Goal: Task Accomplishment & Management: Complete application form

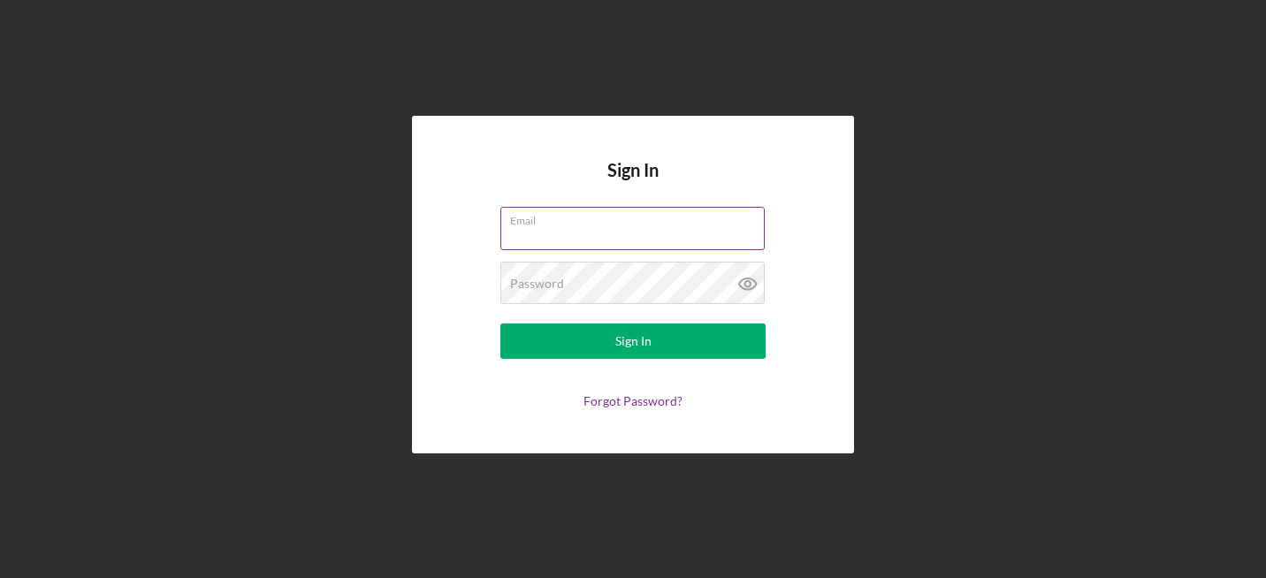
click at [595, 239] on input "Email" at bounding box center [632, 228] width 264 height 42
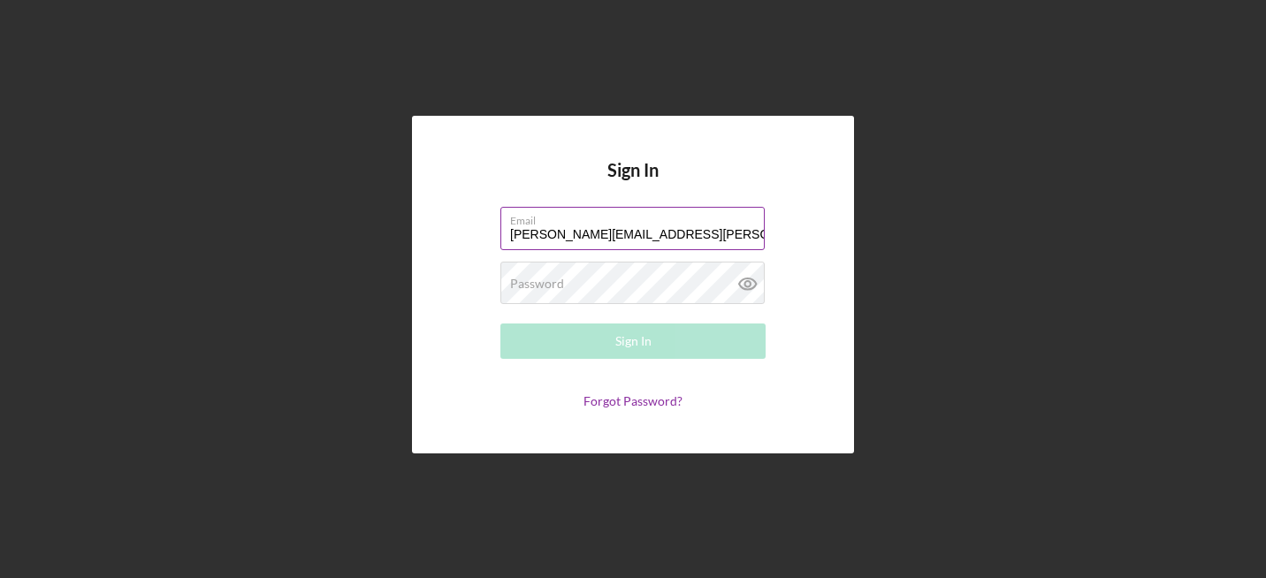
type input "[PERSON_NAME][EMAIL_ADDRESS][PERSON_NAME][DOMAIN_NAME]"
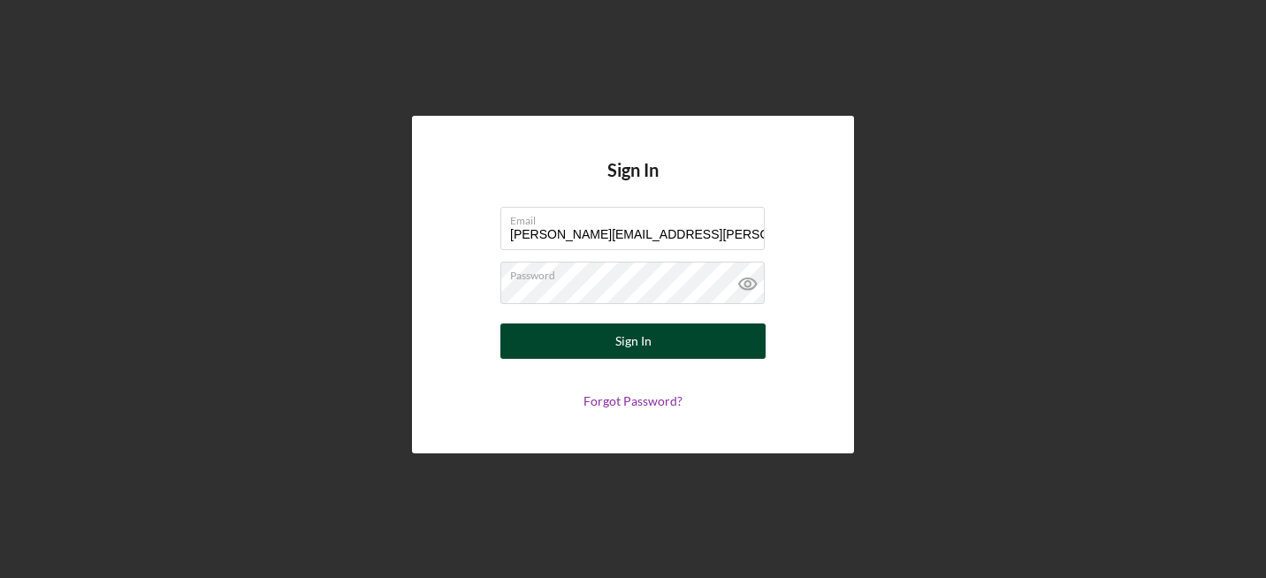
click at [619, 346] on div "Sign In" at bounding box center [633, 341] width 36 height 35
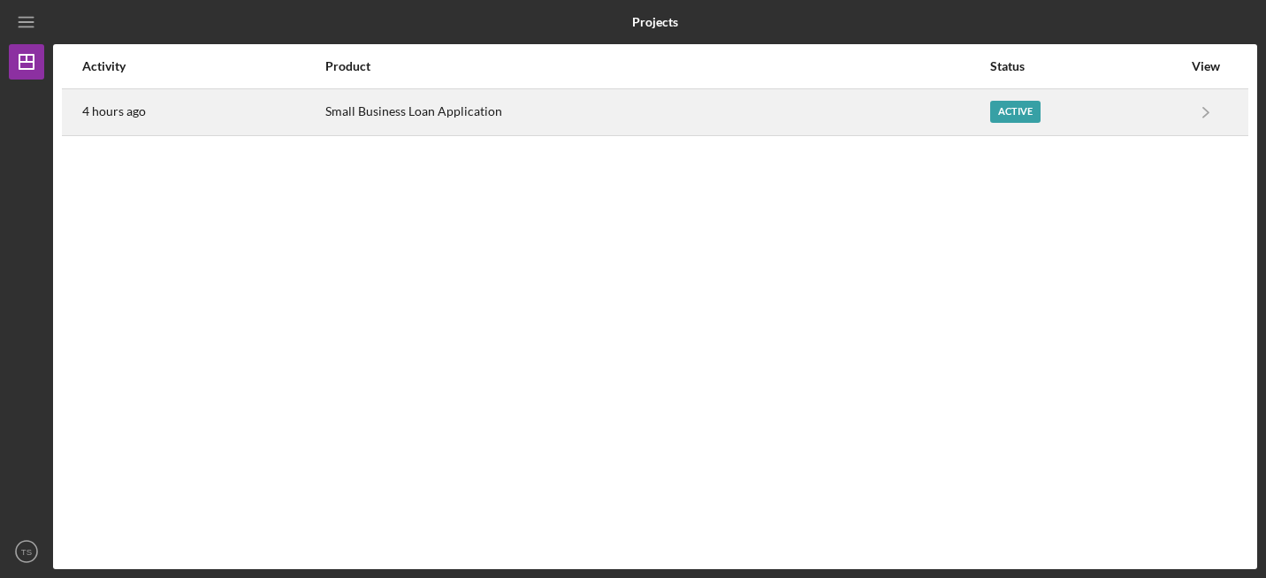
click at [1168, 111] on div "Active" at bounding box center [1086, 112] width 192 height 44
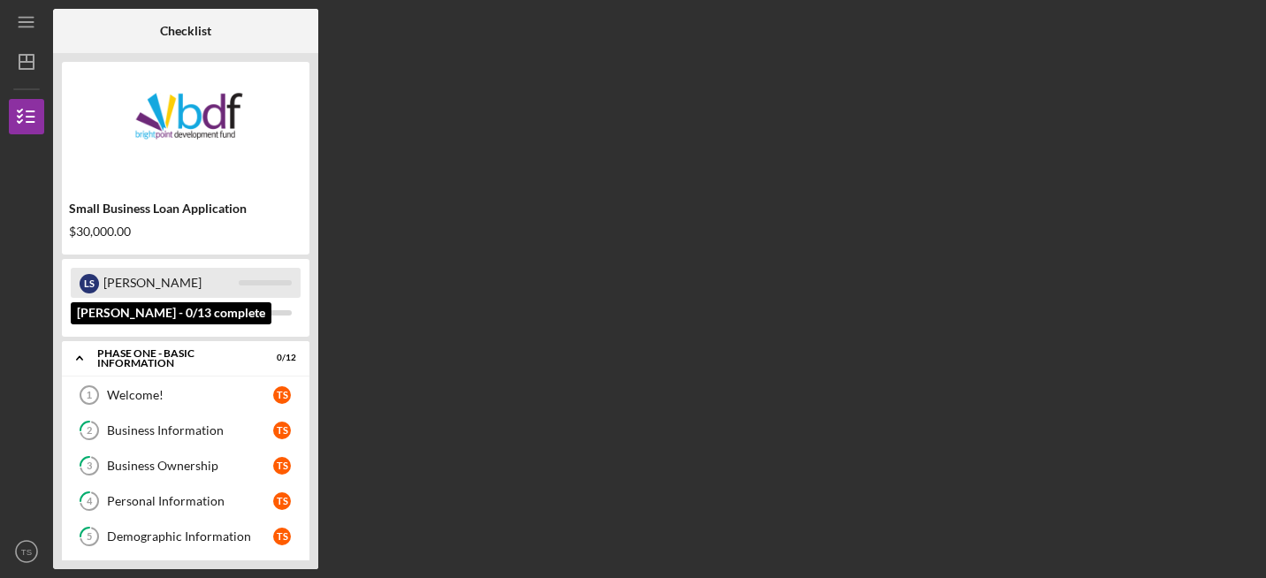
click at [155, 280] on div "[PERSON_NAME]" at bounding box center [170, 283] width 135 height 30
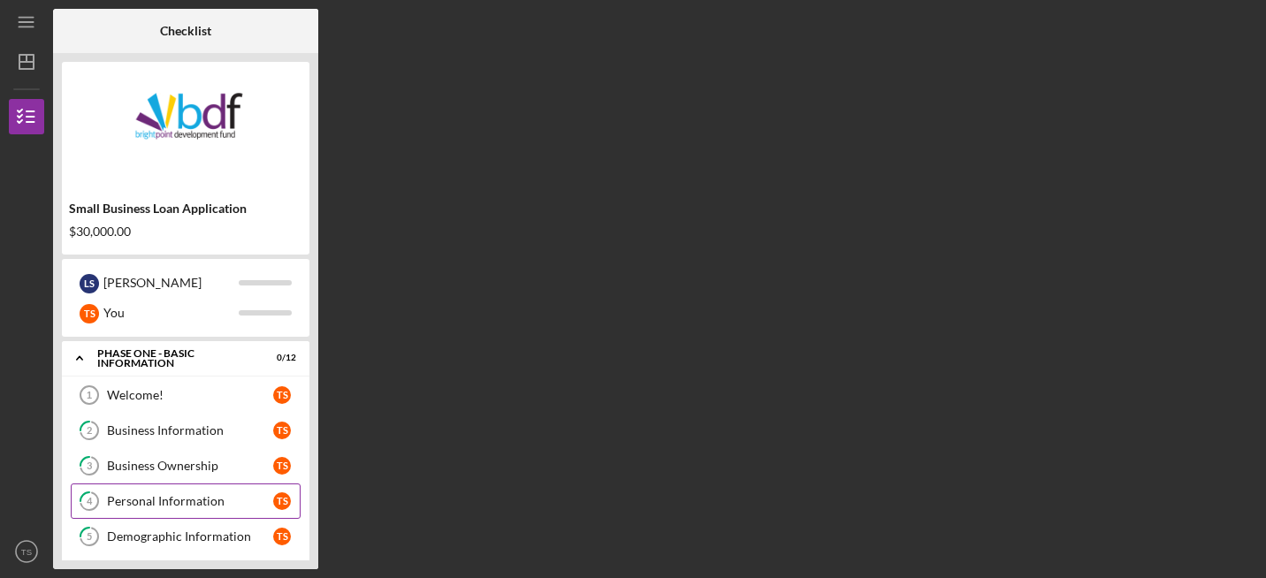
click at [170, 499] on div "Personal Information" at bounding box center [190, 501] width 166 height 14
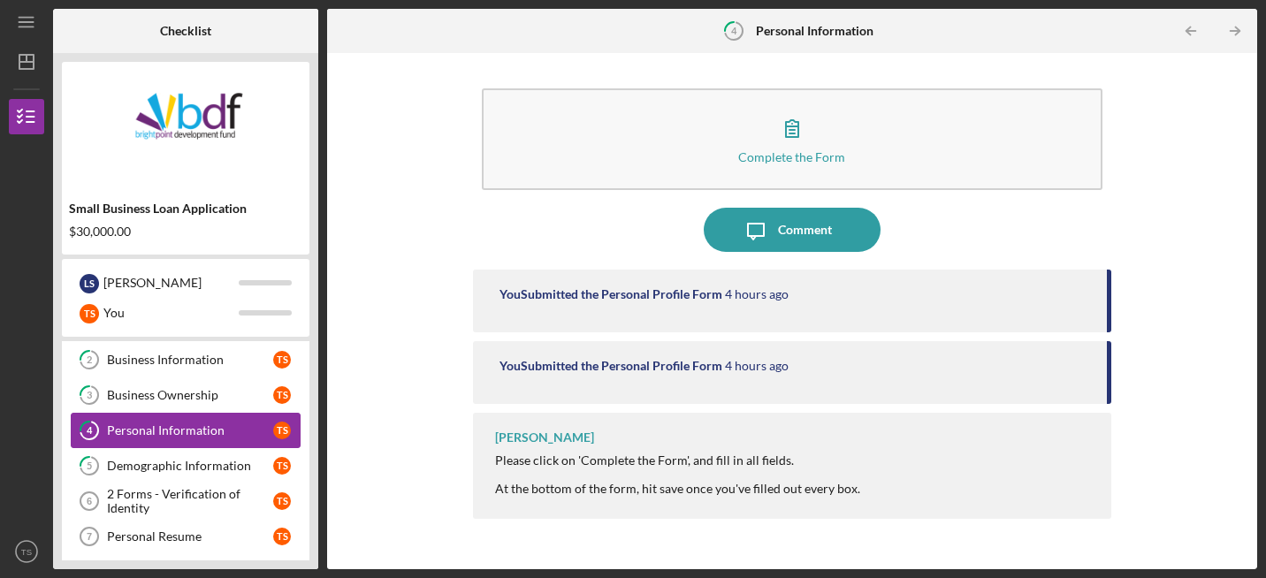
scroll to position [106, 0]
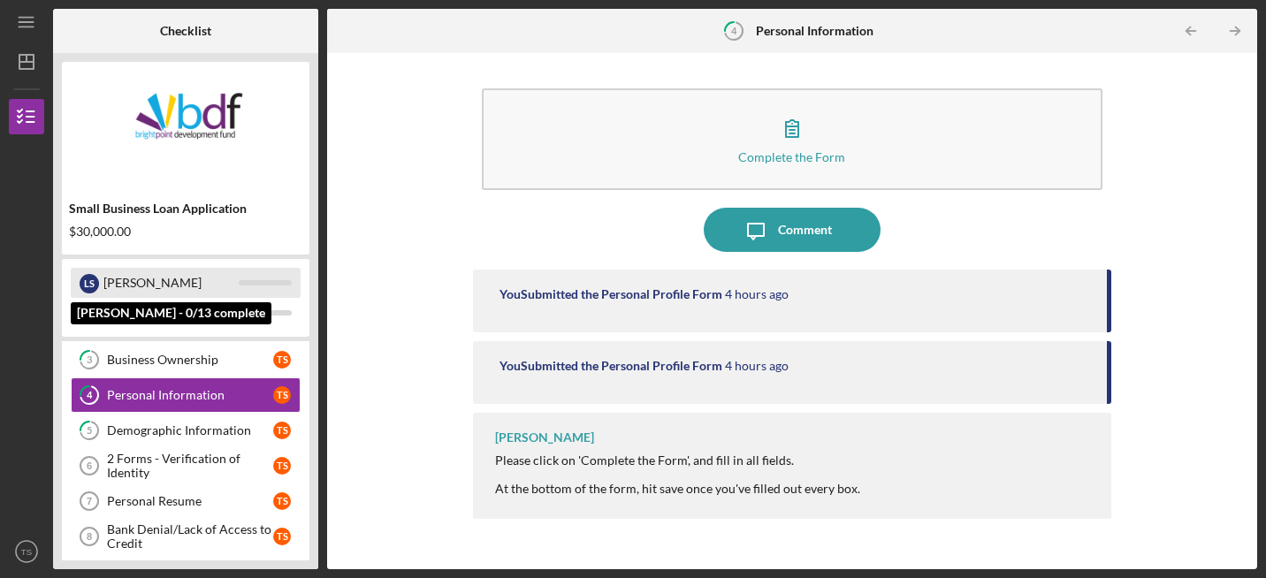
click at [115, 290] on div "[PERSON_NAME]" at bounding box center [170, 283] width 135 height 30
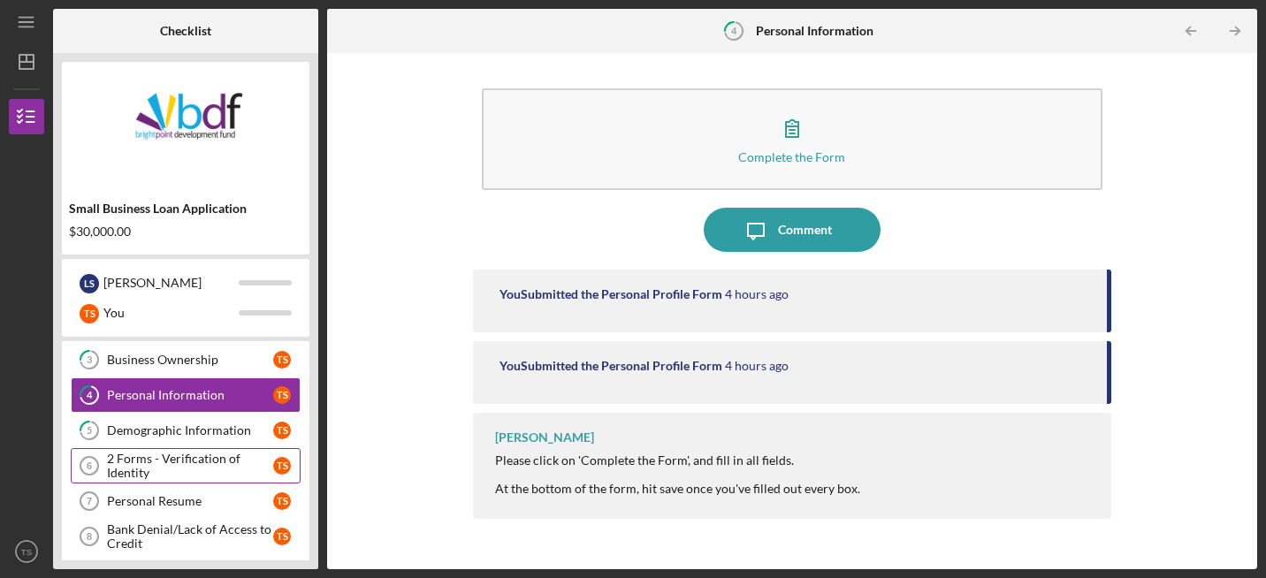
click at [200, 462] on div "2 Forms - Verification of Identity" at bounding box center [190, 466] width 166 height 28
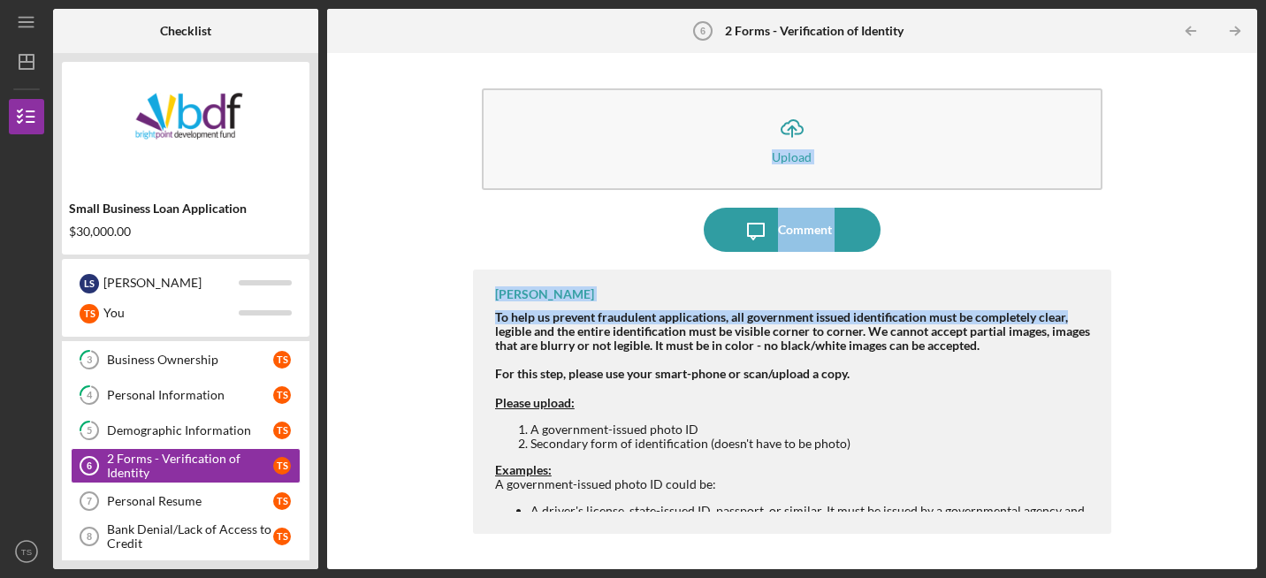
drag, startPoint x: 1259, startPoint y: 200, endPoint x: 1241, endPoint y: 279, distance: 81.5
click at [1241, 279] on div "Icon/Menu 2 Forms - Verification of Identity 6 2 Forms - Verification of Identi…" at bounding box center [633, 289] width 1266 height 578
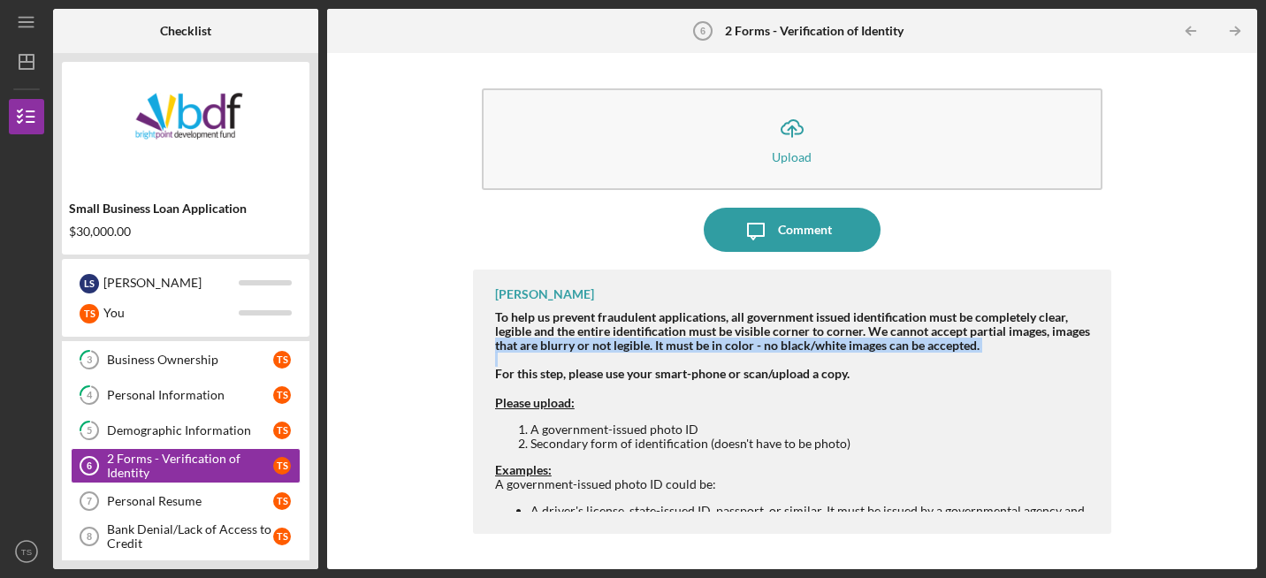
drag, startPoint x: 1241, startPoint y: 279, endPoint x: 1257, endPoint y: 363, distance: 84.6
click at [1257, 363] on div "Icon/Menu 2 Forms - Verification of Identity 6 2 Forms - Verification of Identi…" at bounding box center [633, 289] width 1266 height 578
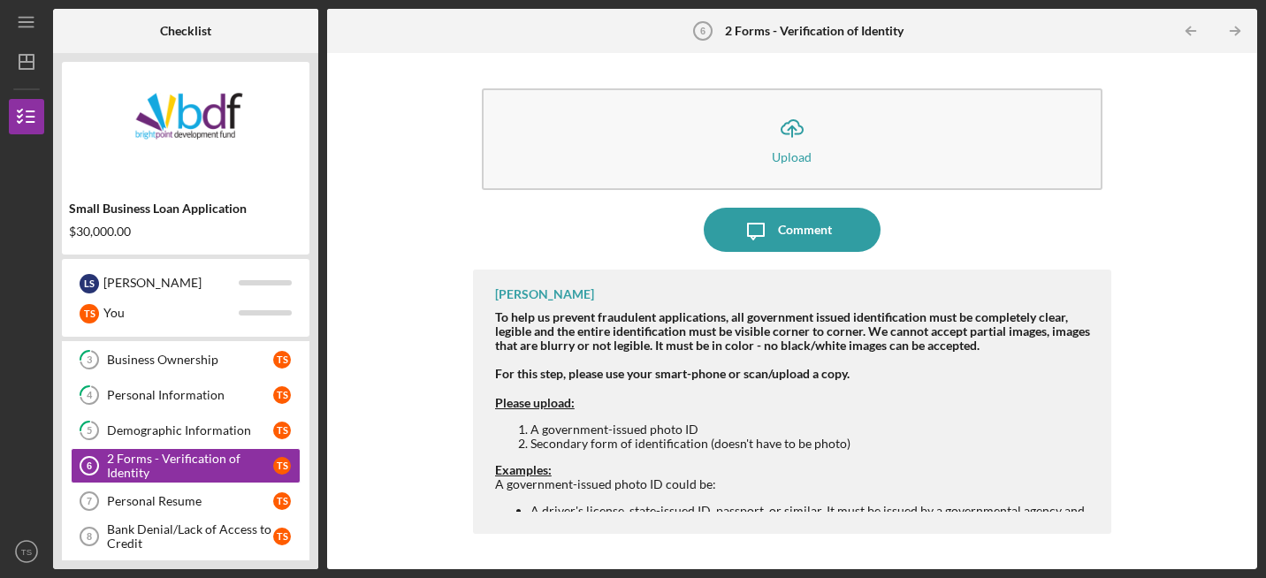
drag, startPoint x: 1257, startPoint y: 363, endPoint x: 1040, endPoint y: 406, distance: 221.8
click at [1040, 406] on div "Please upload:" at bounding box center [794, 403] width 599 height 14
click at [916, 380] on div "For this step, please use your smart-phone or scan/upload a copy." at bounding box center [794, 374] width 599 height 14
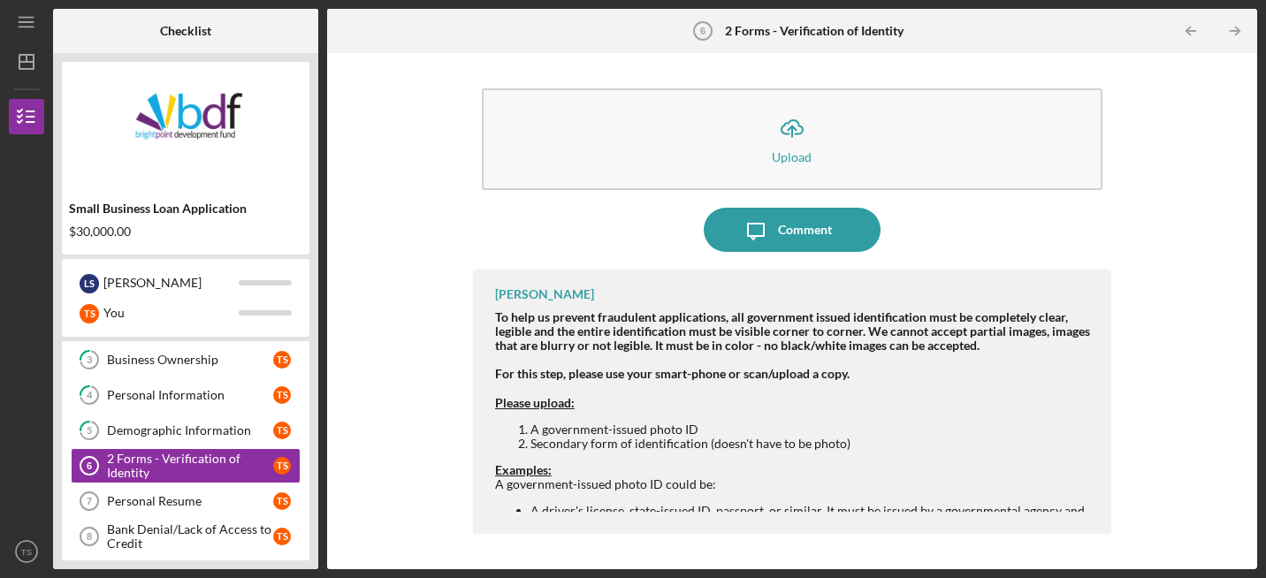
click at [970, 508] on li "A driver's license, state-issued ID, passport, or similar. It must be issued by…" at bounding box center [812, 518] width 563 height 28
drag, startPoint x: 314, startPoint y: 246, endPoint x: 303, endPoint y: 311, distance: 66.3
click at [303, 311] on div "Small Business Loan Application $30,000.00 L S Laura T S You Icon/Expander Phas…" at bounding box center [185, 311] width 265 height 516
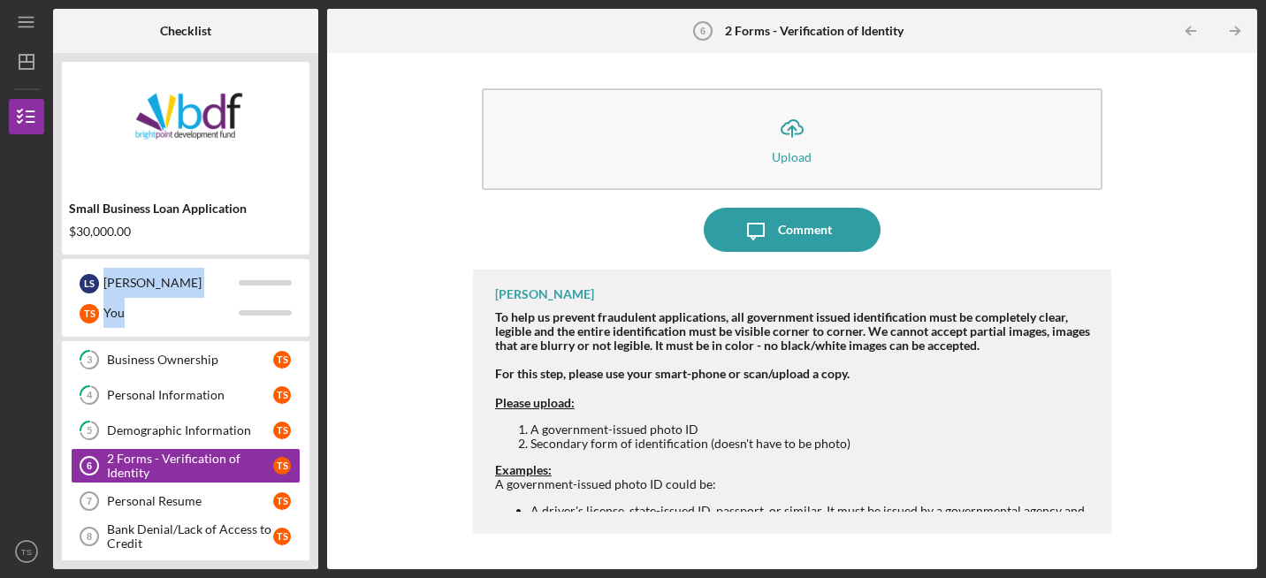
click at [308, 457] on div "Welcome! 1 Welcome! T S 2 Business Information T S 3 Business Ownership T S 4 P…" at bounding box center [186, 487] width 248 height 433
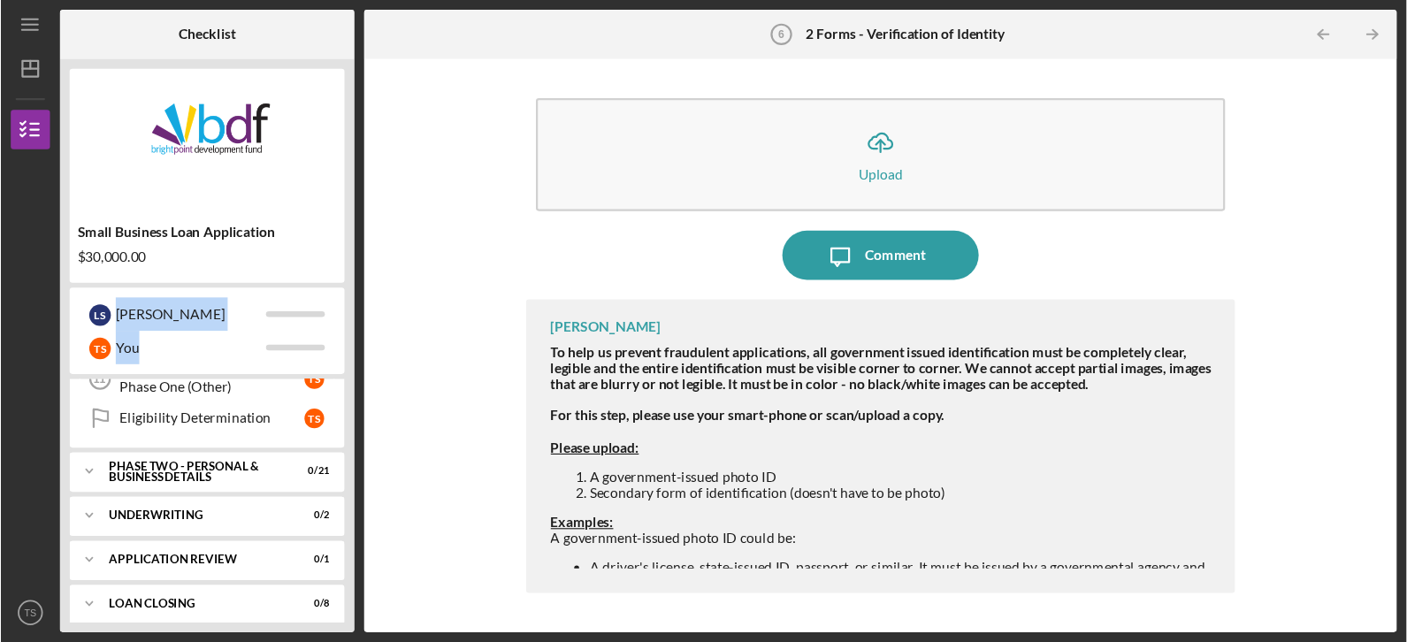
scroll to position [418, 0]
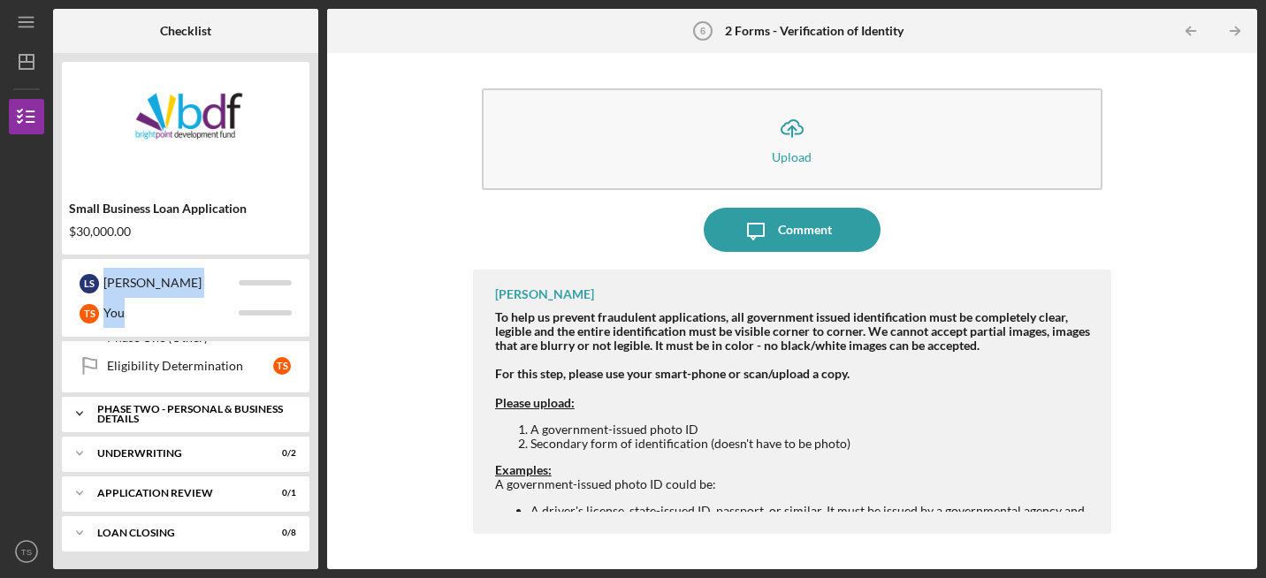
click at [217, 411] on div "PHASE TWO - PERSONAL & BUSINESS DETAILS" at bounding box center [192, 414] width 190 height 20
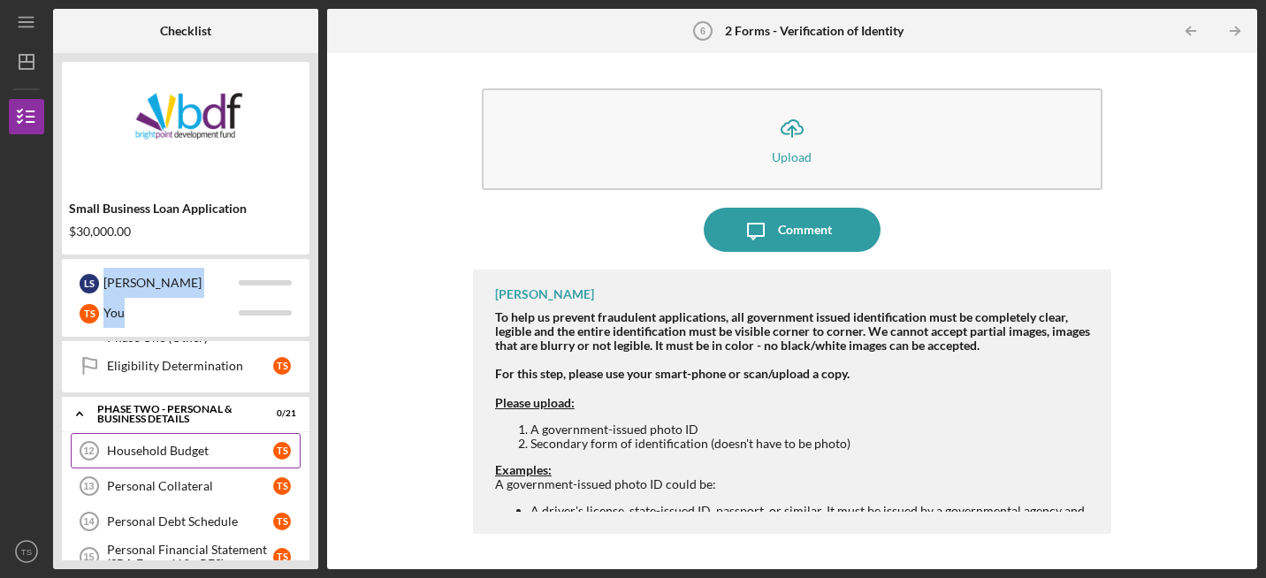
click at [218, 439] on link "Household Budget 12 Household Budget T S" at bounding box center [186, 450] width 230 height 35
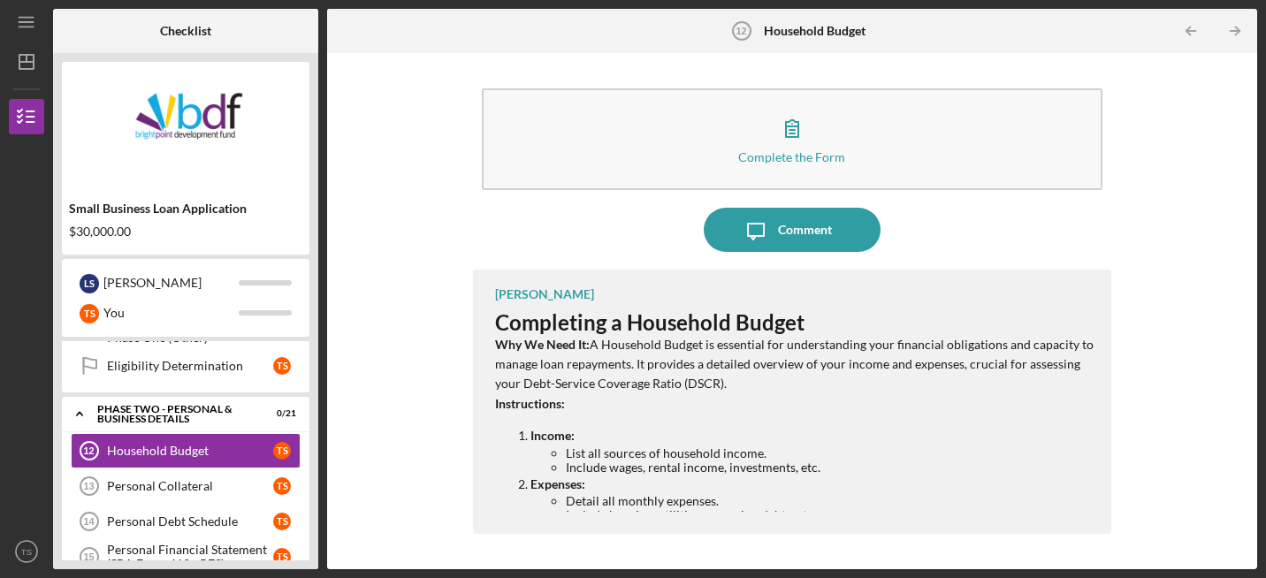
click at [653, 403] on p "Instructions:" at bounding box center [794, 403] width 599 height 19
drag, startPoint x: 653, startPoint y: 388, endPoint x: 902, endPoint y: 362, distance: 249.9
click at [902, 362] on p "Why We Need It: A Household Budget is essential for understanding your financia…" at bounding box center [794, 364] width 599 height 59
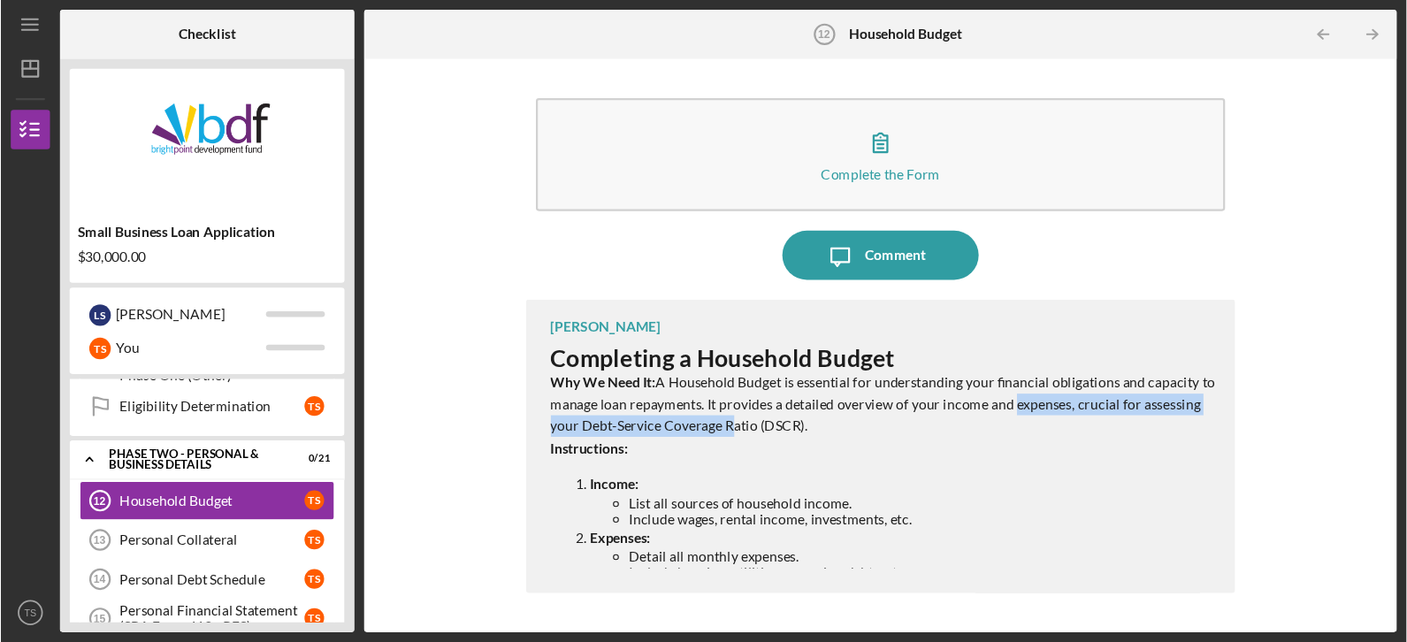
scroll to position [417, 0]
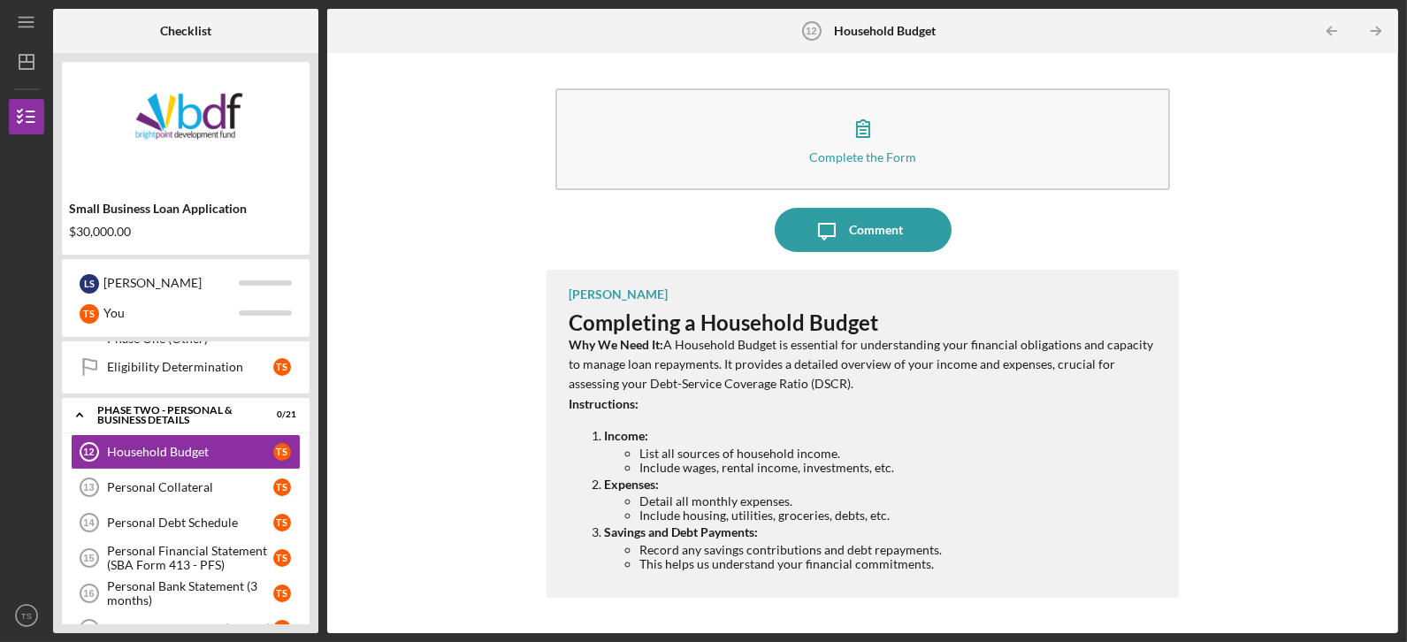
click at [467, 532] on div "Complete the Form Form Icon/Message Comment Jeremy Kalonji Completing a Househo…" at bounding box center [862, 343] width 1053 height 562
click at [166, 480] on div "Personal Collateral" at bounding box center [190, 487] width 166 height 14
click at [163, 480] on div "Personal Collateral" at bounding box center [190, 487] width 166 height 14
click at [210, 480] on div "Personal Collateral" at bounding box center [190, 487] width 166 height 14
click at [240, 480] on div "Personal Collateral" at bounding box center [190, 487] width 166 height 14
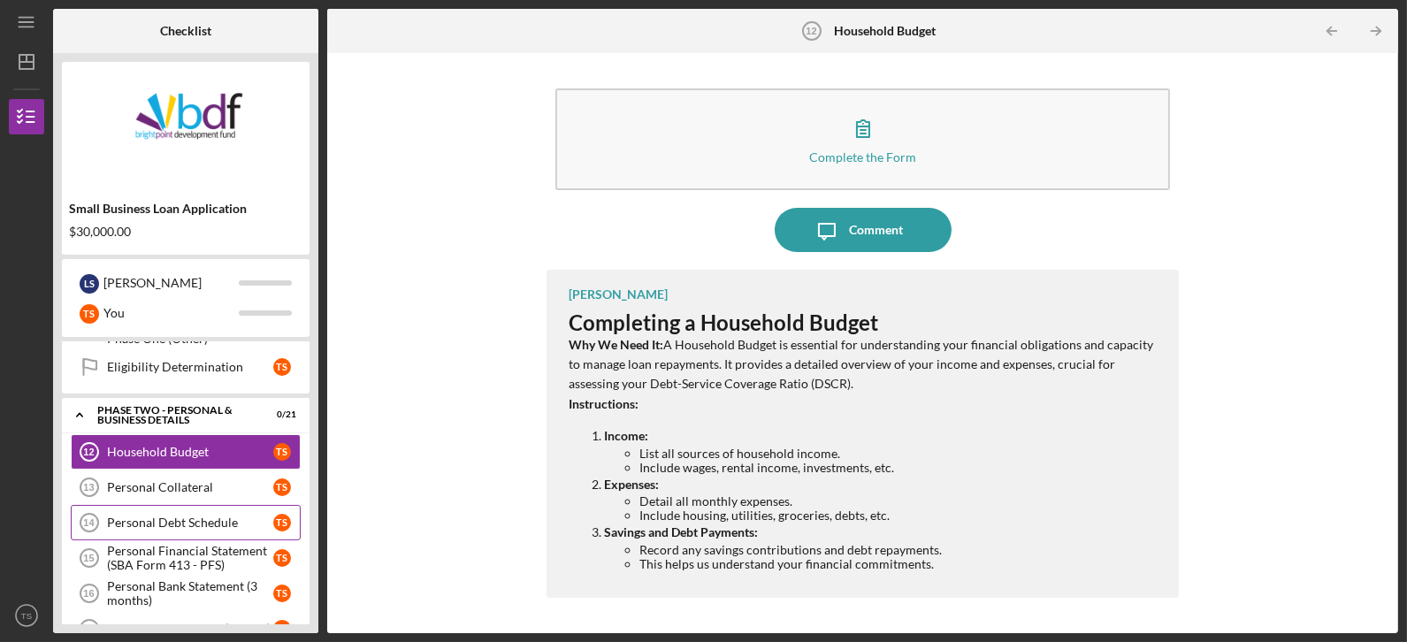
click at [217, 515] on div "Personal Debt Schedule" at bounding box center [190, 522] width 166 height 14
click at [215, 505] on link "Personal Debt Schedule 14 Personal Debt Schedule T S" at bounding box center [186, 522] width 230 height 35
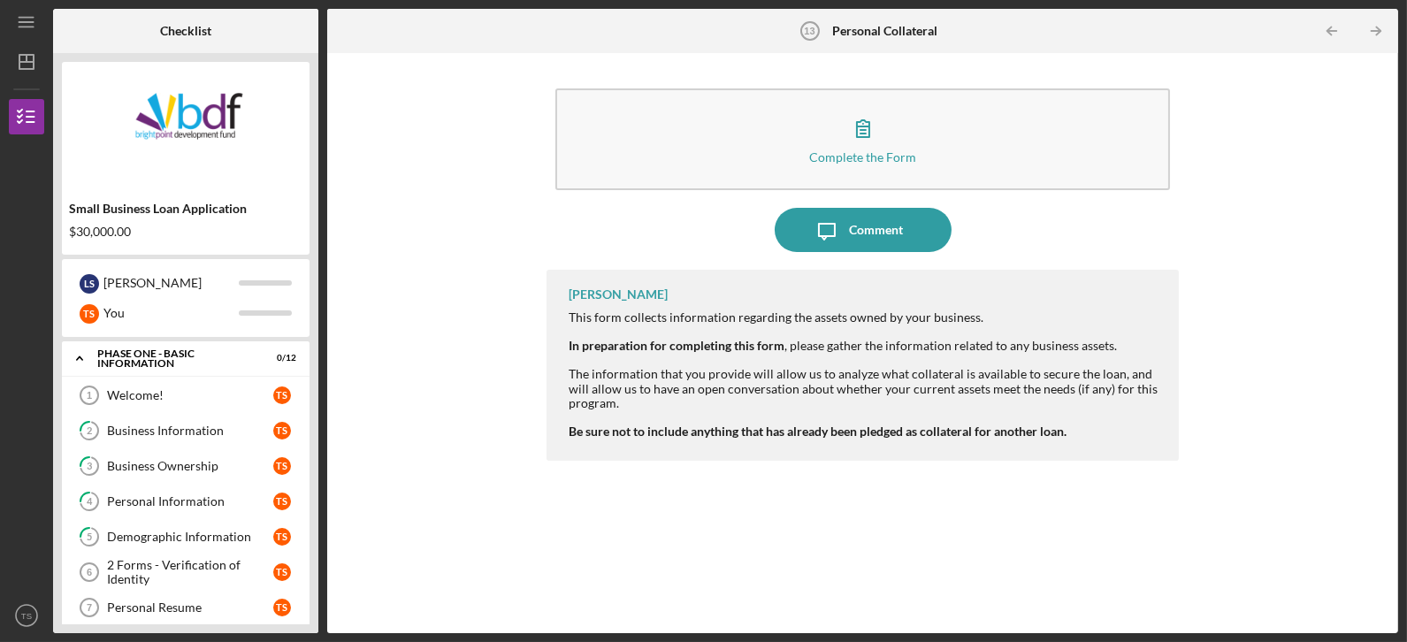
scroll to position [380, 0]
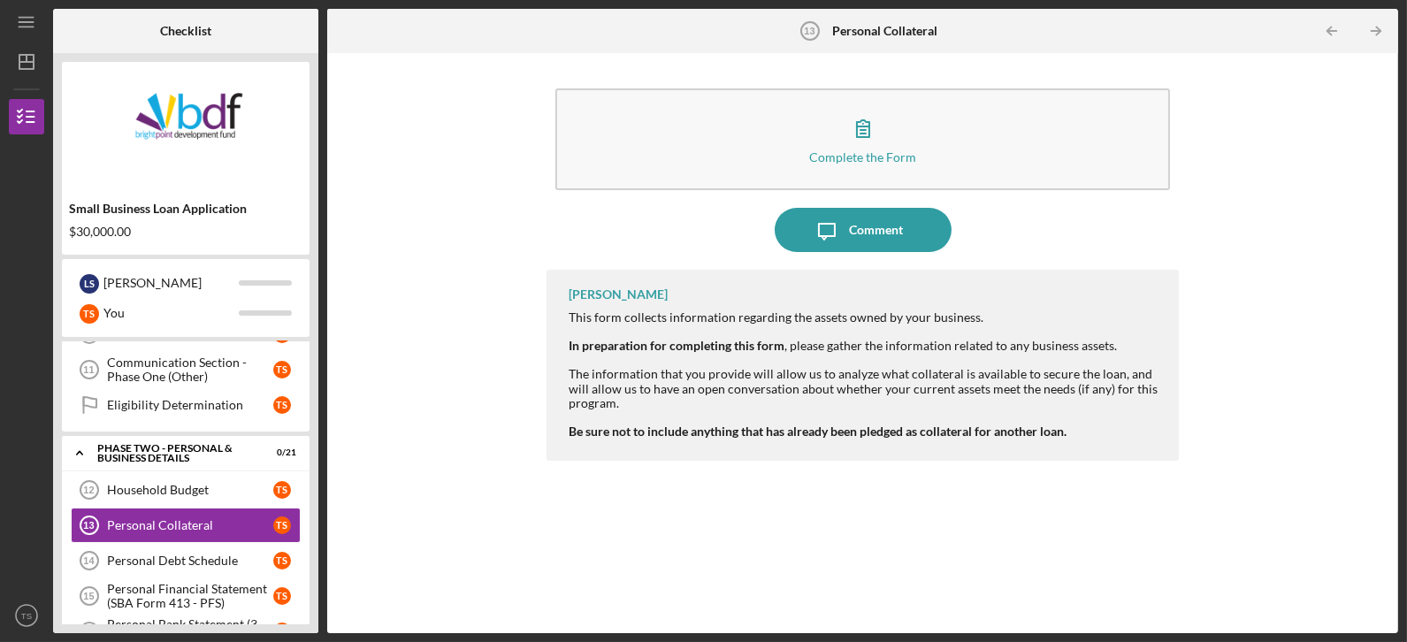
scroll to position [380, 0]
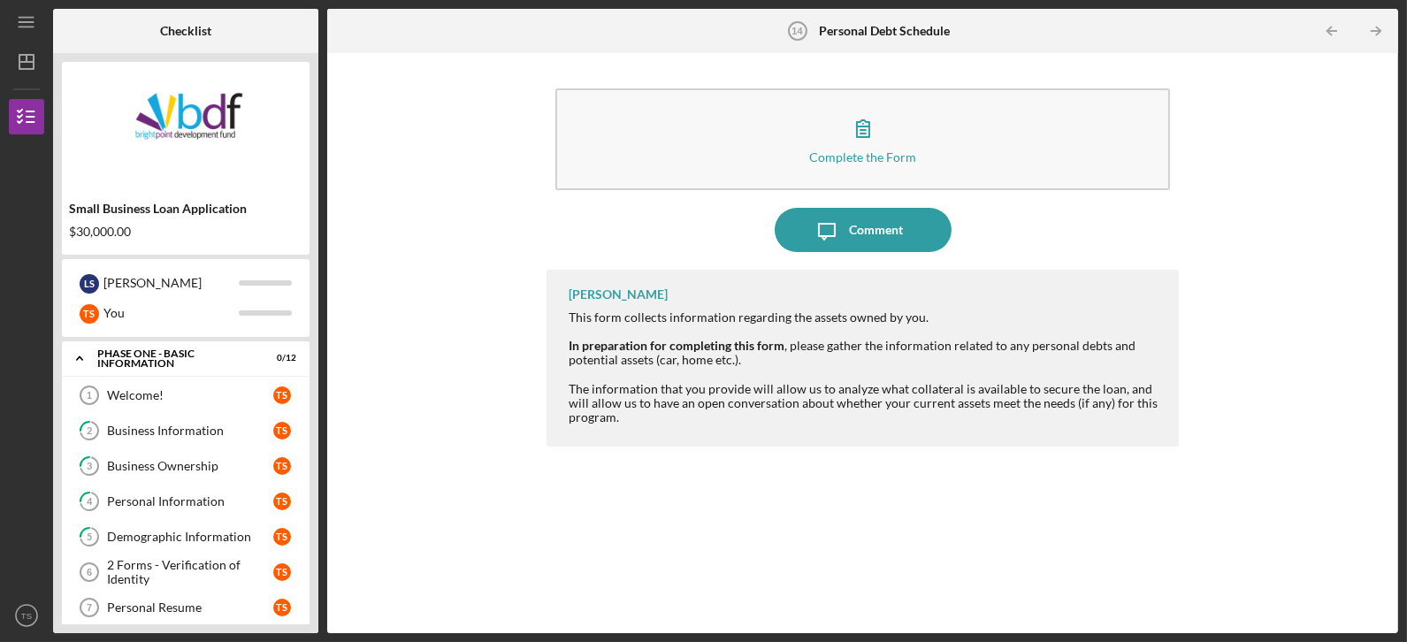
scroll to position [414, 0]
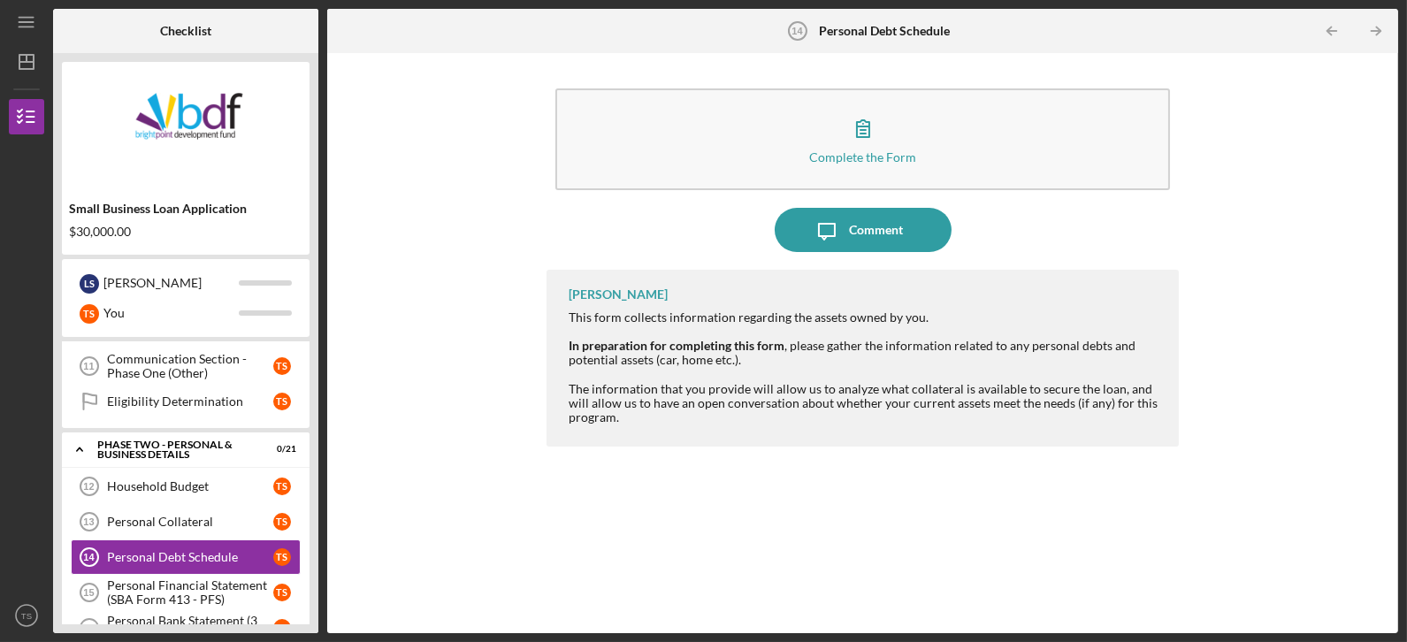
scroll to position [414, 0]
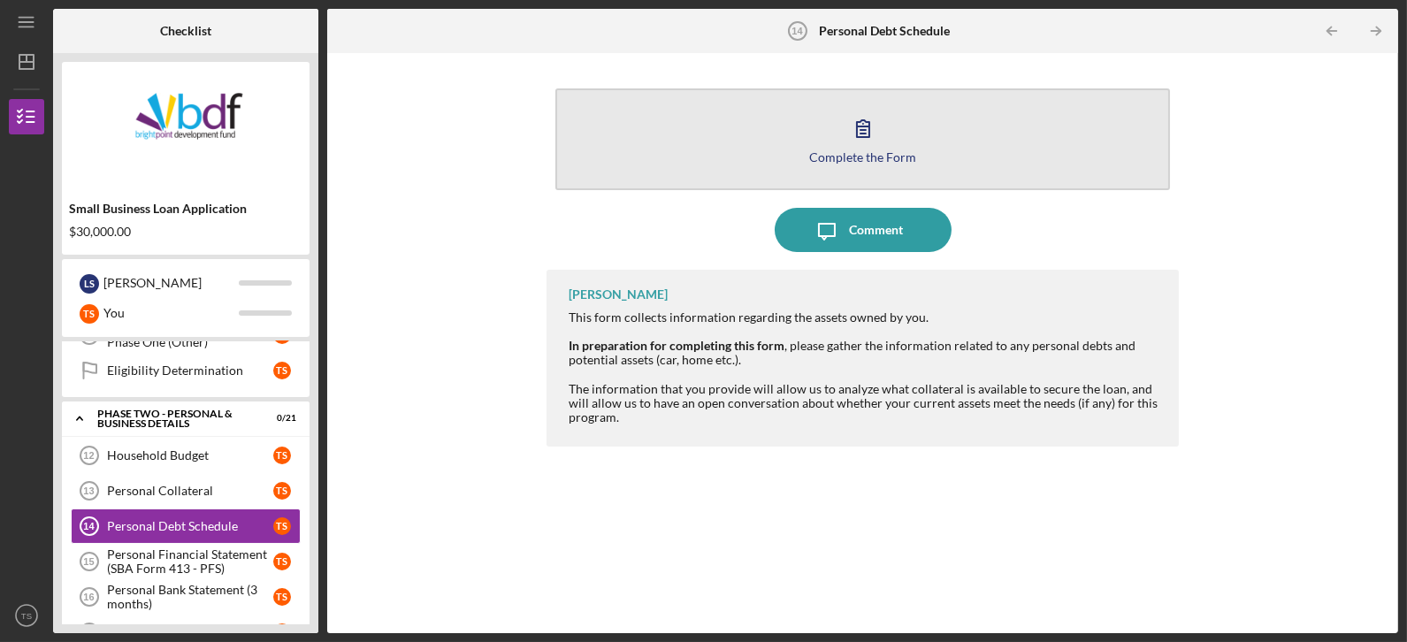
click at [853, 156] on div "Complete the Form" at bounding box center [862, 156] width 107 height 13
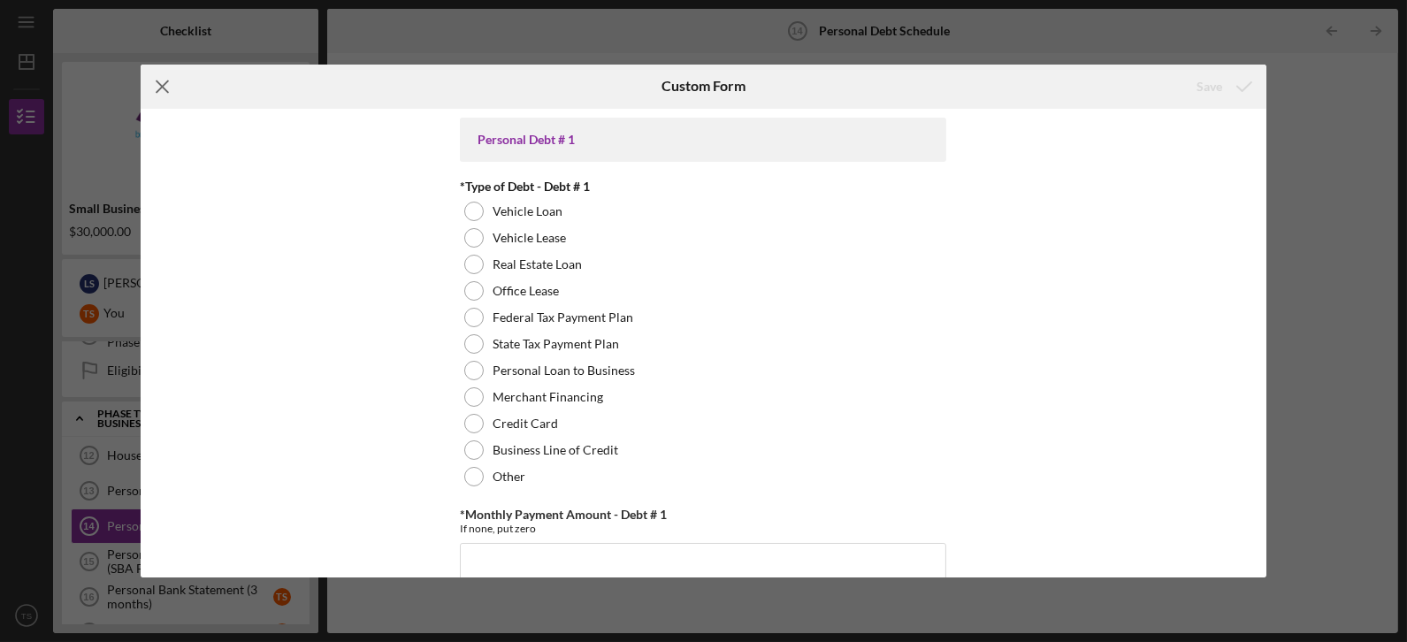
click at [149, 88] on icon "Icon/Menu Close" at bounding box center [163, 87] width 44 height 44
